Goal: Entertainment & Leisure: Consume media (video, audio)

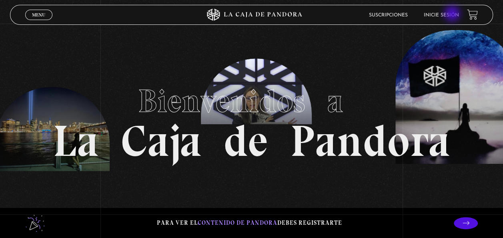
click at [453, 14] on link "Inicie sesión" at bounding box center [441, 15] width 35 height 5
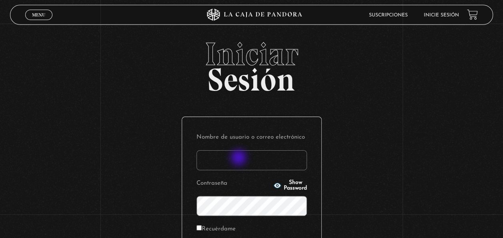
click at [237, 161] on input "Nombre de usuario o correo electrónico" at bounding box center [252, 160] width 111 height 20
type input "[EMAIL_ADDRESS][DOMAIN_NAME]"
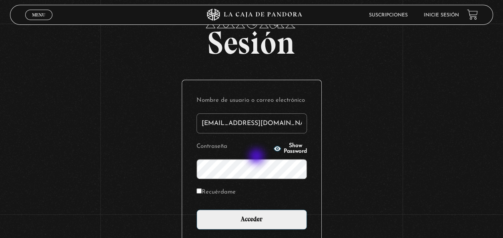
scroll to position [80, 0]
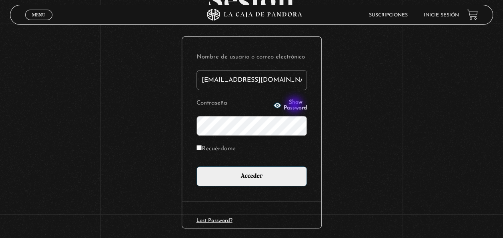
click at [296, 105] on span "Show Password" at bounding box center [295, 105] width 23 height 11
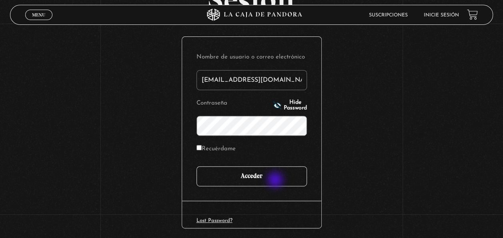
click at [277, 179] on input "Acceder" at bounding box center [252, 176] width 111 height 20
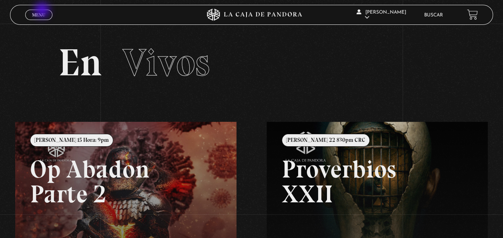
click at [43, 11] on link "Menu Cerrar" at bounding box center [38, 15] width 27 height 10
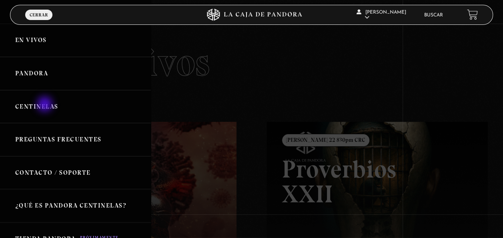
click at [46, 105] on link "Centinelas" at bounding box center [75, 106] width 151 height 33
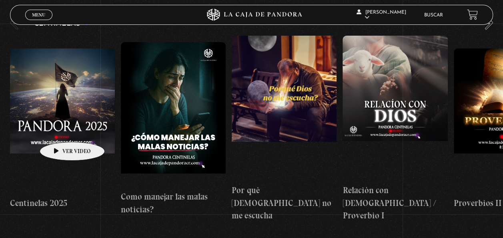
scroll to position [120, 0]
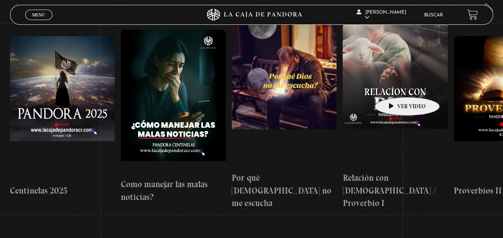
click at [395, 85] on figure at bounding box center [395, 95] width 105 height 144
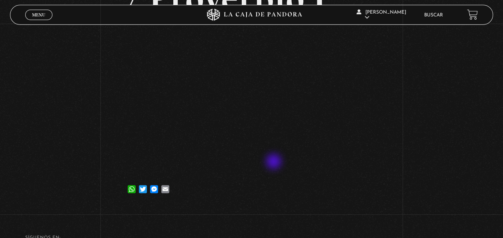
scroll to position [160, 0]
